Goal: Information Seeking & Learning: Compare options

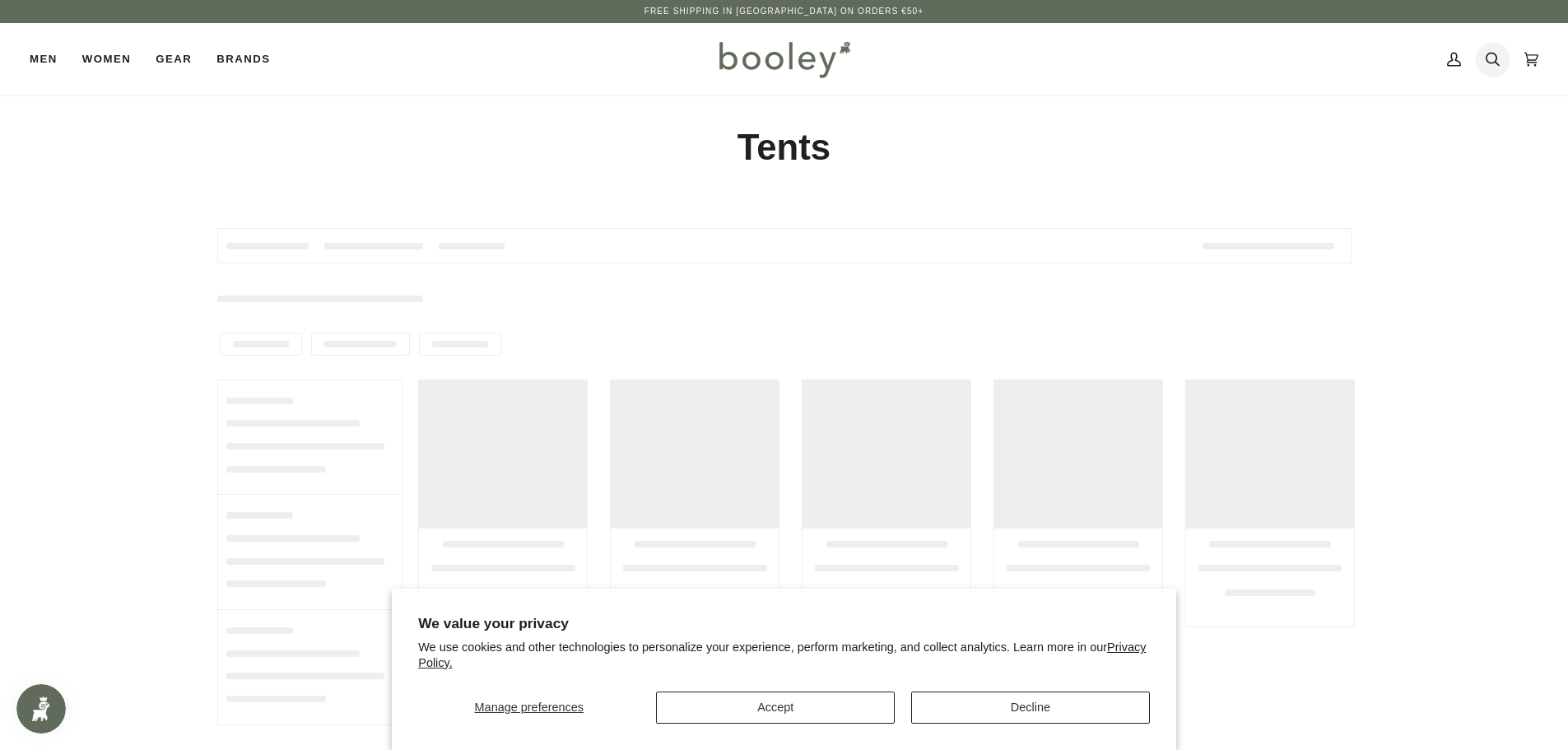
click at [1487, 65] on icon at bounding box center [1492, 59] width 14 height 25
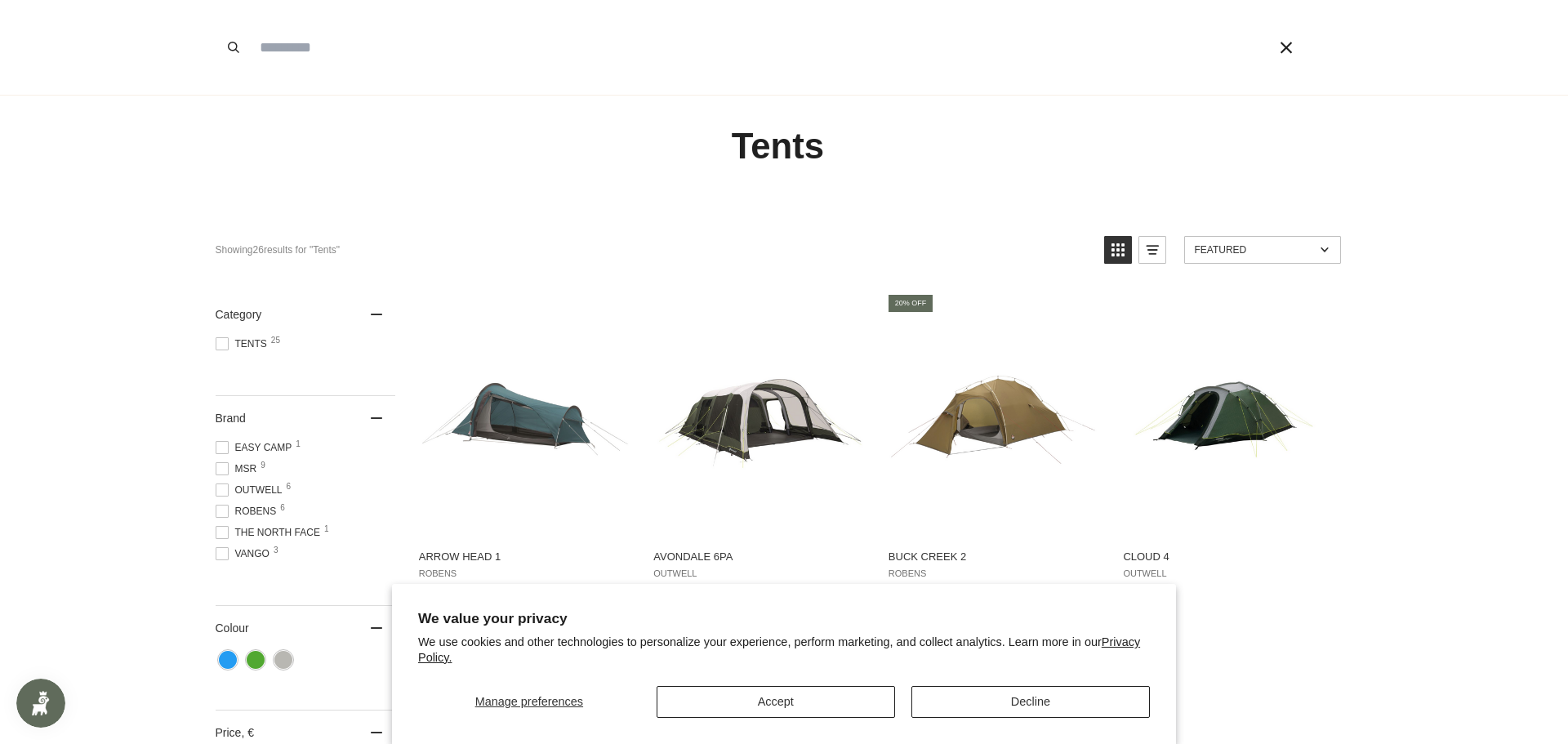
click at [761, 70] on input "Search our store" at bounding box center [740, 47] width 976 height 95
type input "***"
click at [216, 0] on button "Search" at bounding box center [233, 47] width 36 height 95
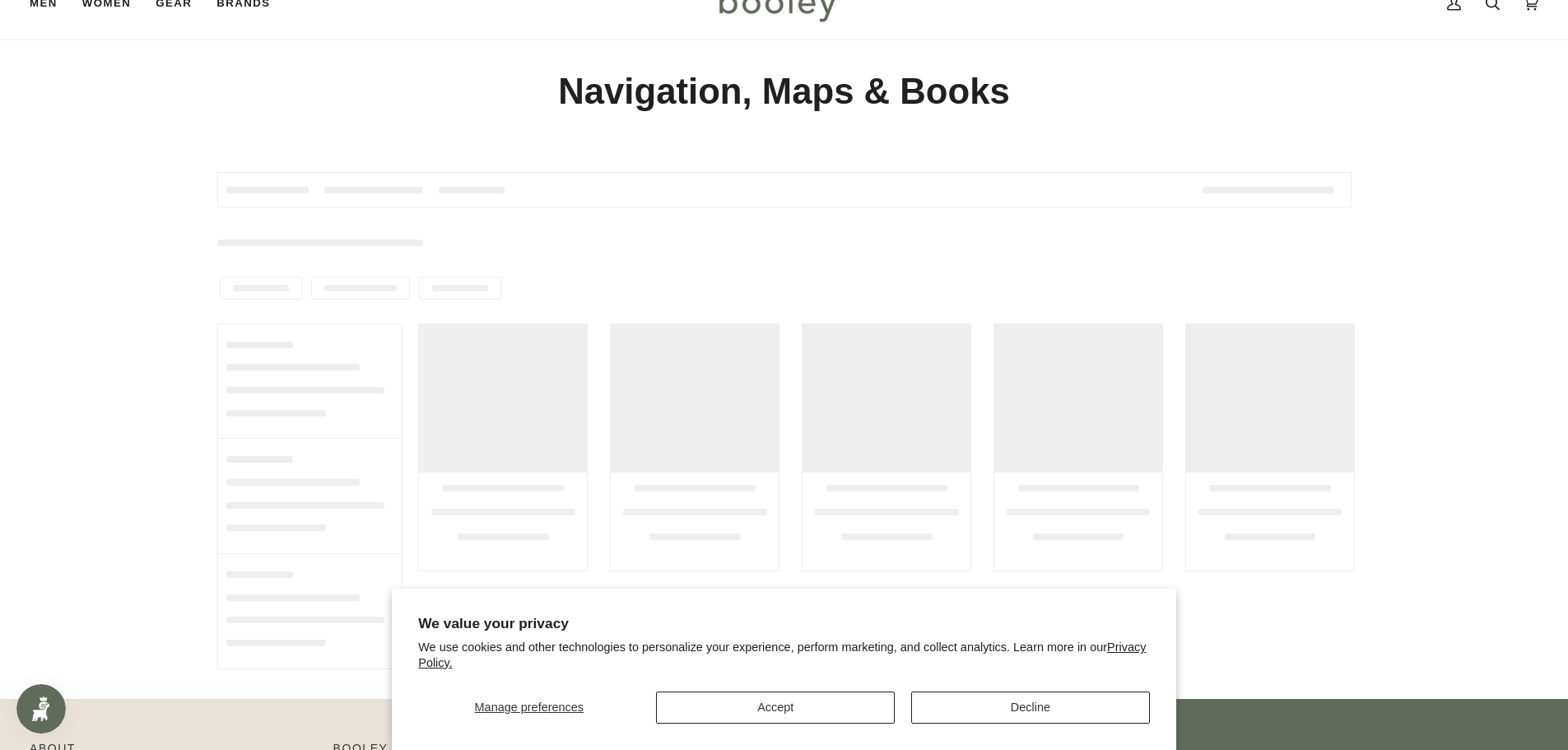
scroll to position [82, 0]
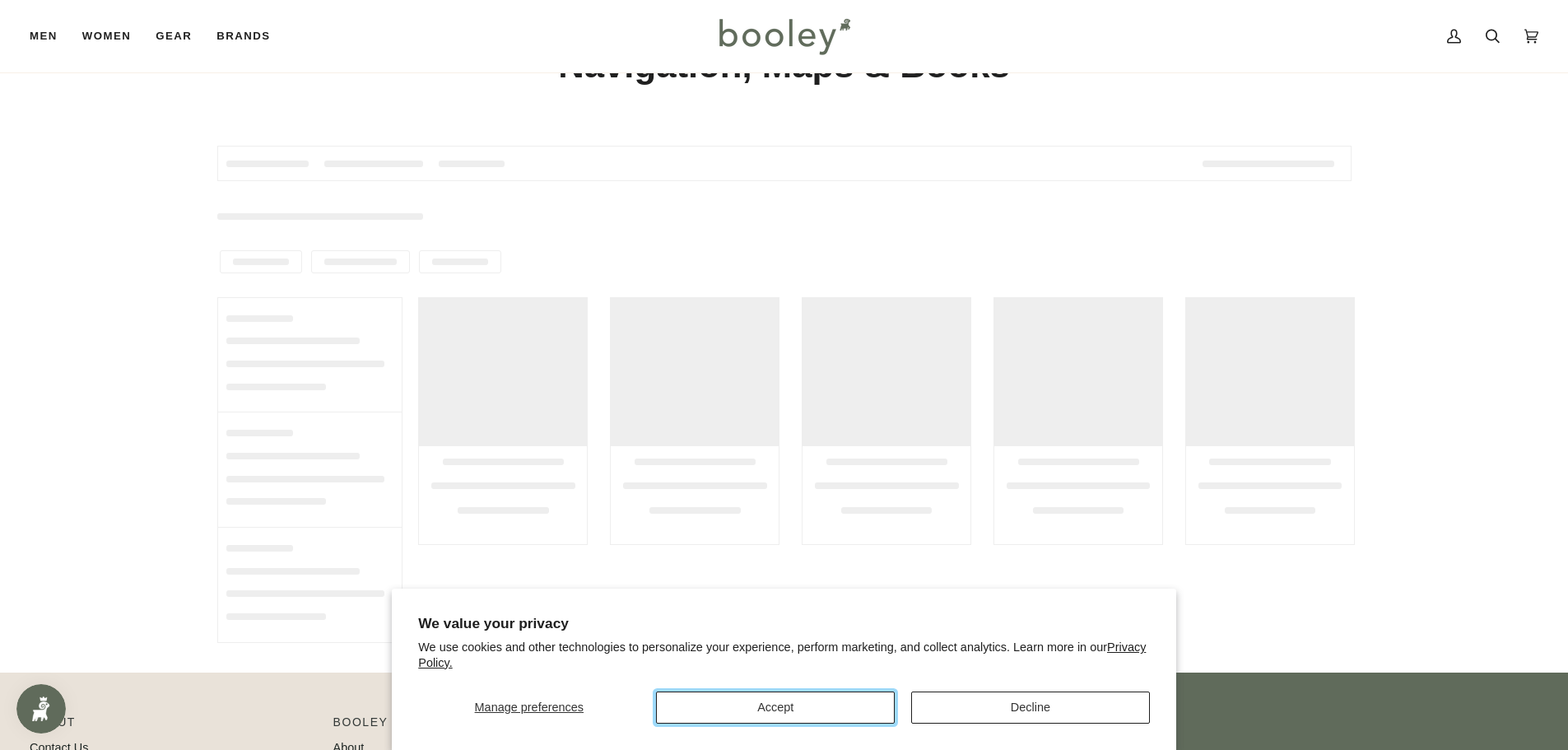
click at [774, 713] on button "Accept" at bounding box center [775, 707] width 239 height 33
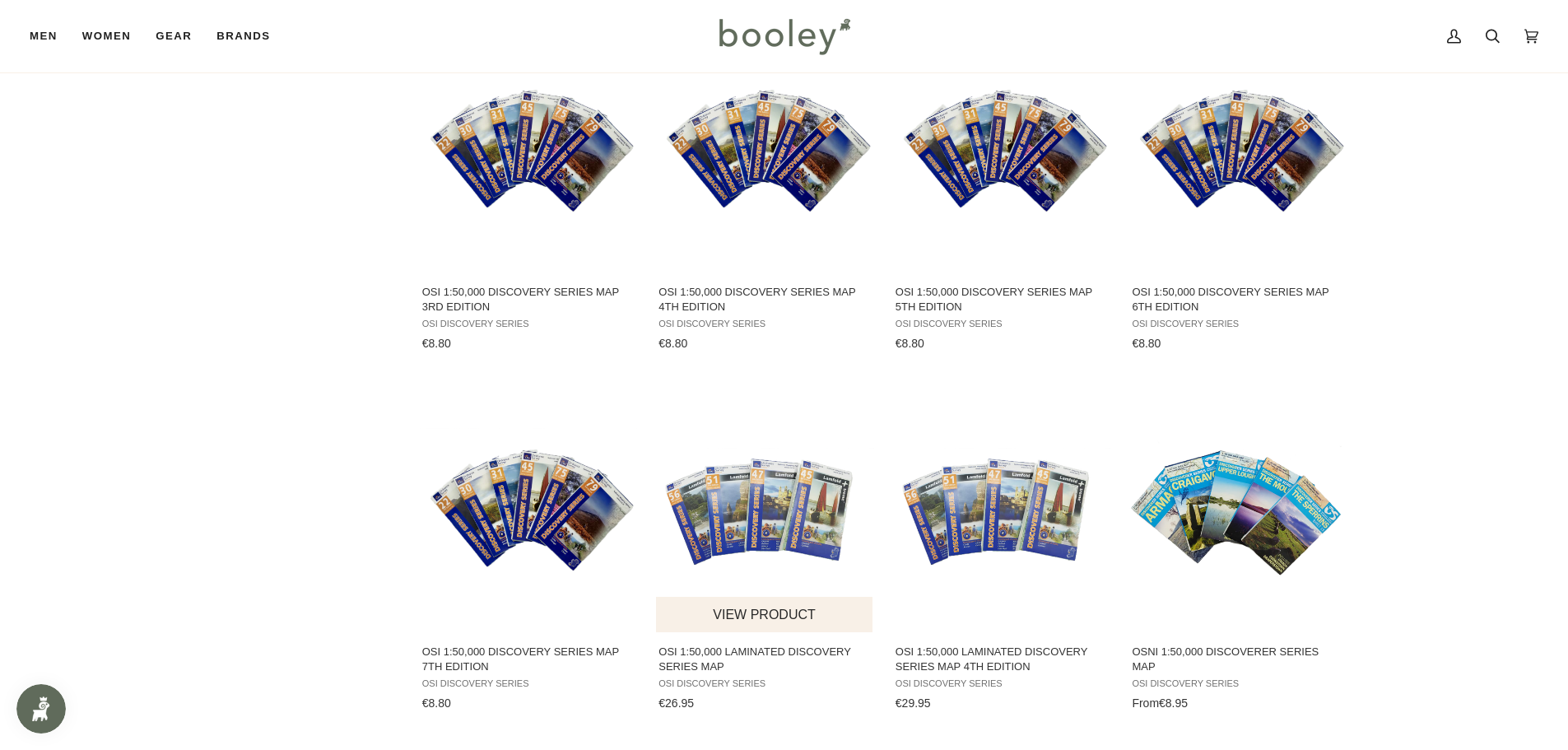
scroll to position [1400, 0]
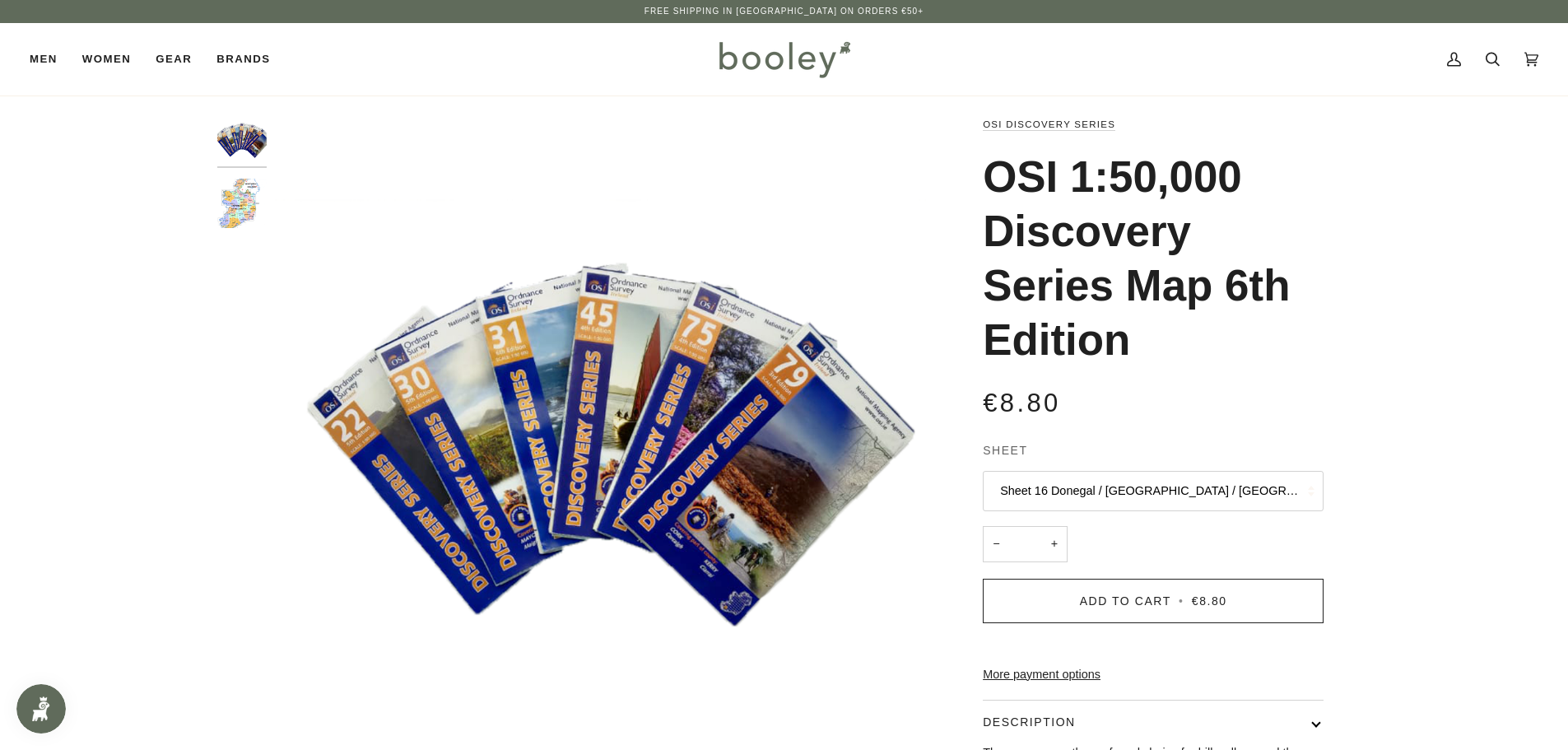
click at [1053, 492] on button "Sheet 16 Donegal / [GEOGRAPHIC_DATA] / [GEOGRAPHIC_DATA] / [GEOGRAPHIC_DATA]" at bounding box center [1153, 490] width 340 height 40
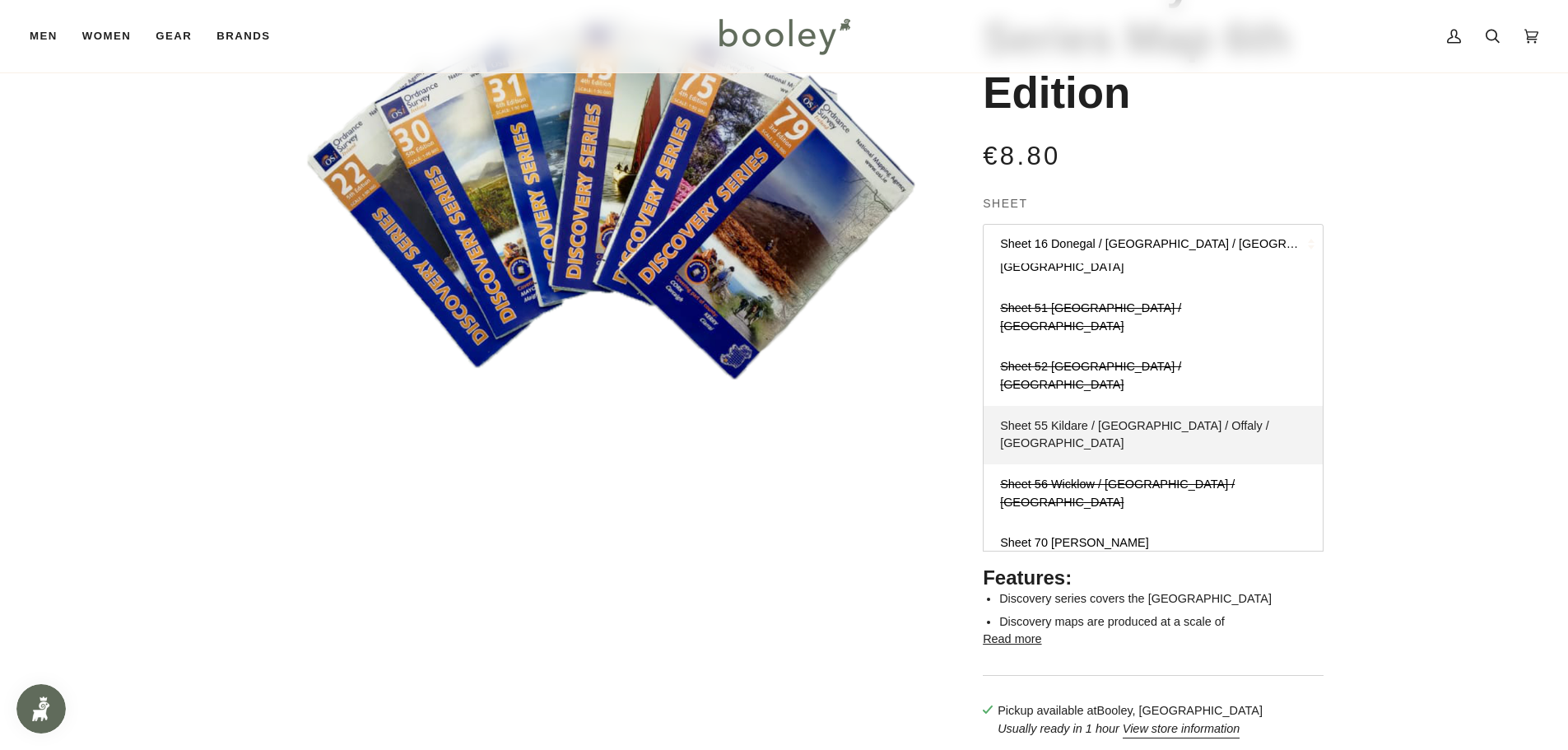
scroll to position [285, 0]
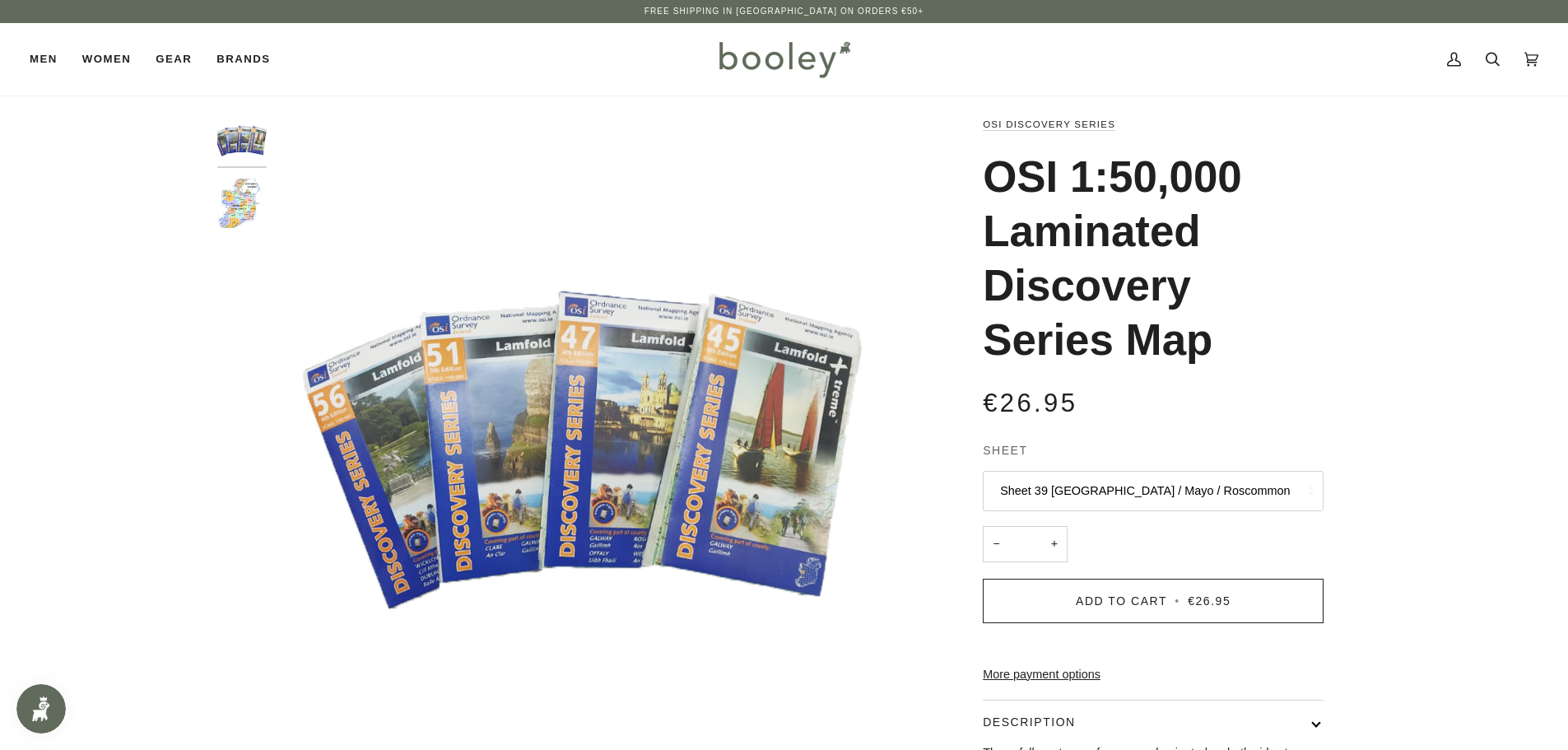
click at [1092, 500] on button "Sheet 39 Galway / Mayo / Roscommon" at bounding box center [1153, 490] width 340 height 40
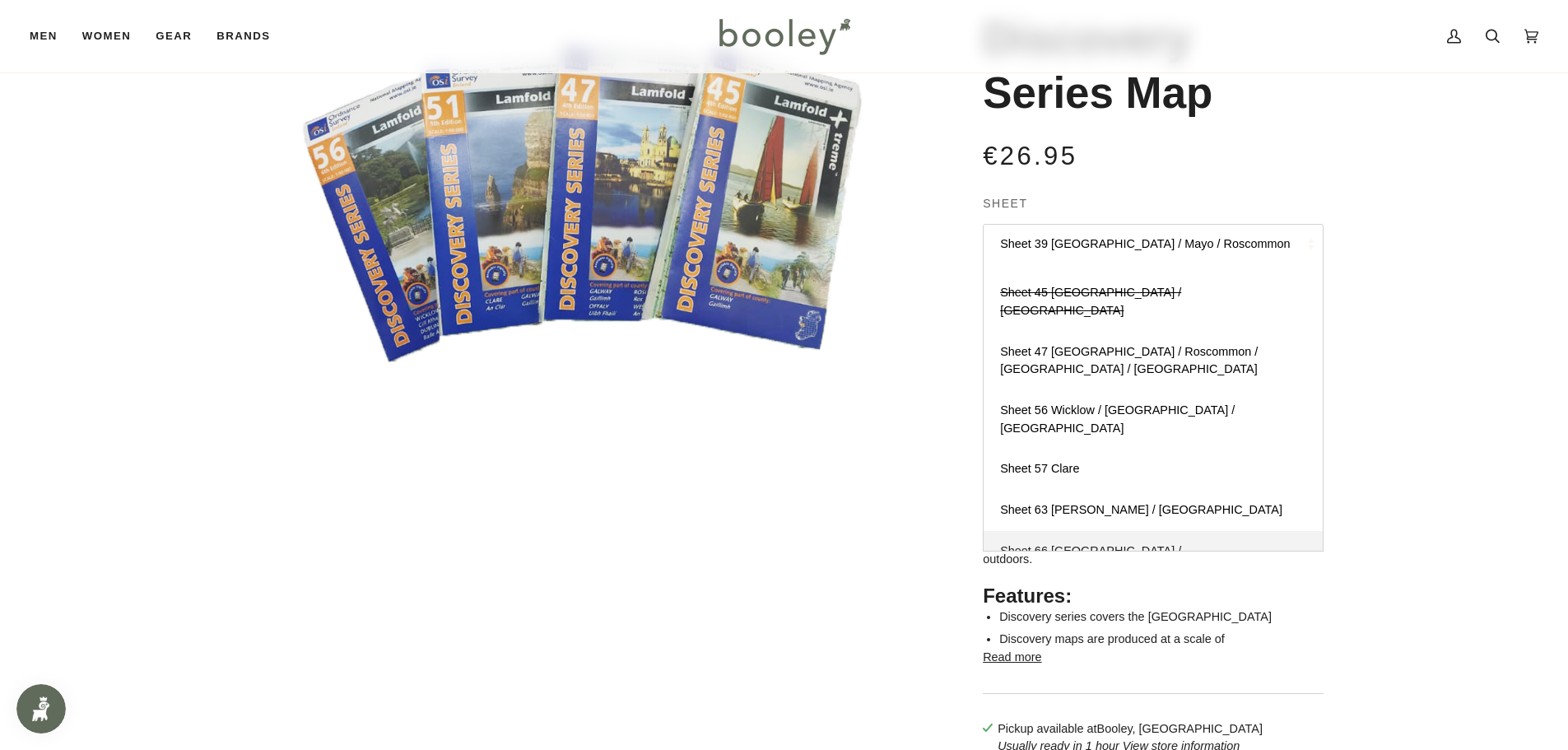
scroll to position [285, 0]
